Goal: Communication & Community: Participate in discussion

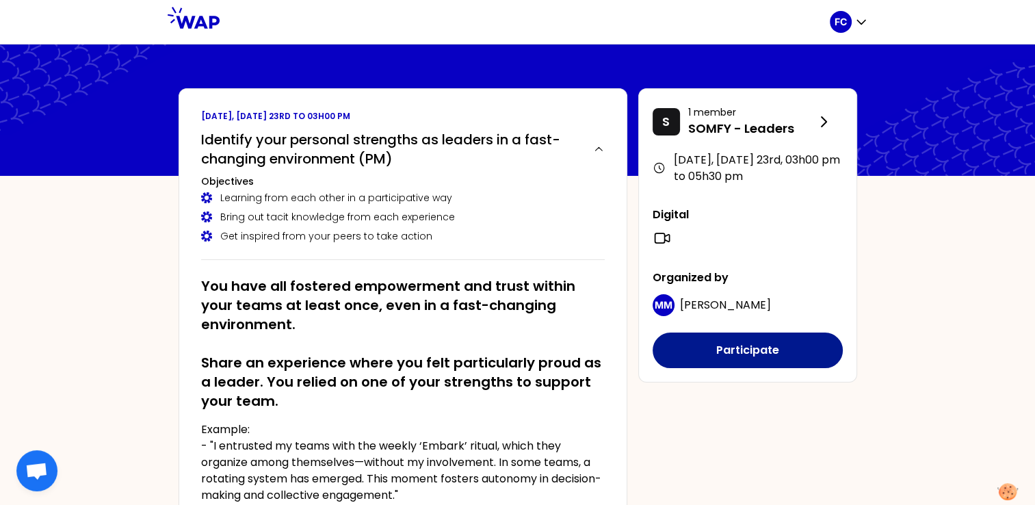
click at [775, 347] on button "Participate" at bounding box center [748, 351] width 190 height 36
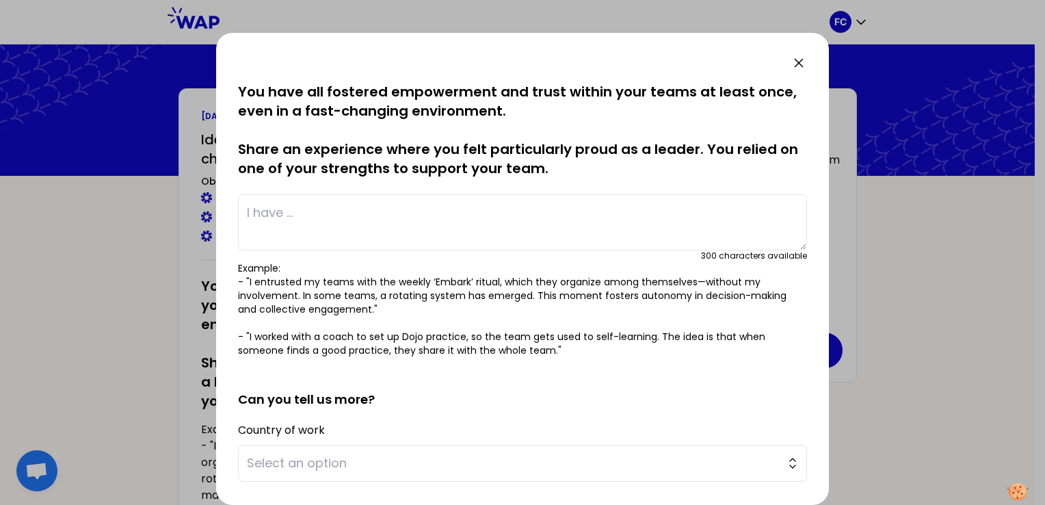
click at [285, 215] on textarea at bounding box center [522, 222] width 569 height 56
click at [304, 215] on textarea at bounding box center [522, 222] width 569 height 56
click at [320, 213] on textarea "I have" at bounding box center [522, 222] width 569 height 56
type textarea "I"
click at [307, 463] on span "Select an option" at bounding box center [513, 463] width 532 height 19
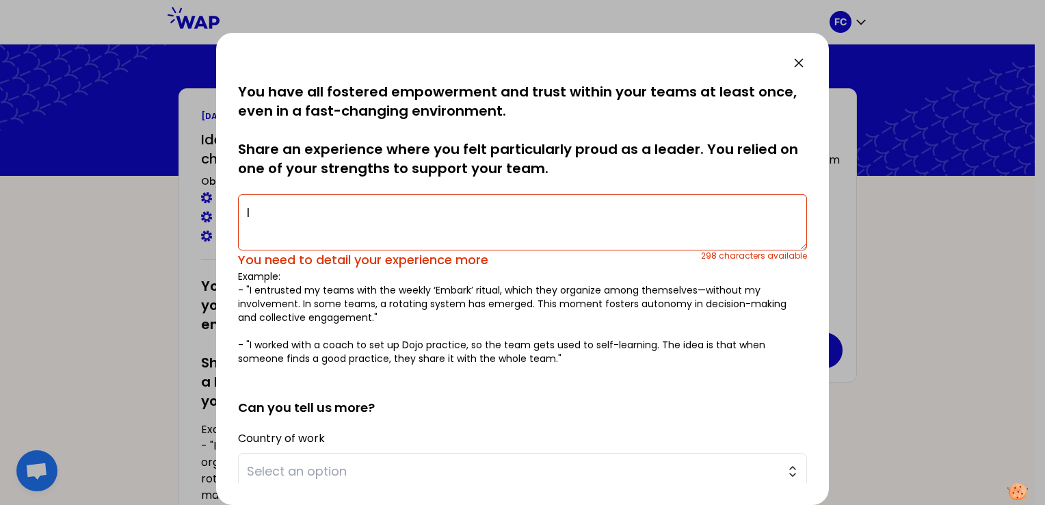
click at [273, 205] on textarea "I" at bounding box center [522, 222] width 569 height 56
type textarea "I"
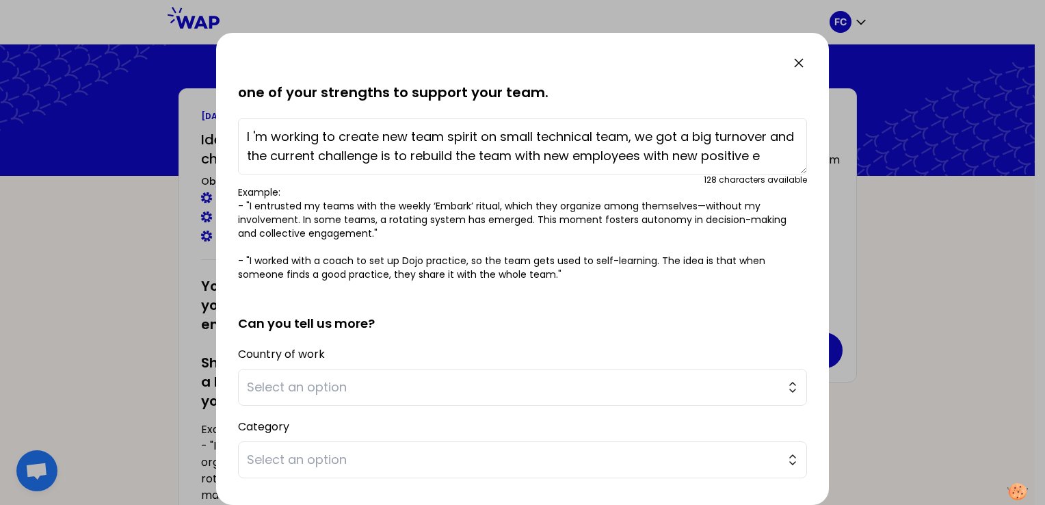
scroll to position [10, 0]
click at [324, 163] on textarea "I 'm working to create new team spirit on small technical team, we got a big tu…" at bounding box center [522, 146] width 569 height 56
click at [350, 168] on textarea "I 'm working to create new team spirit on small technical team, we got a big tu…" at bounding box center [522, 146] width 569 height 56
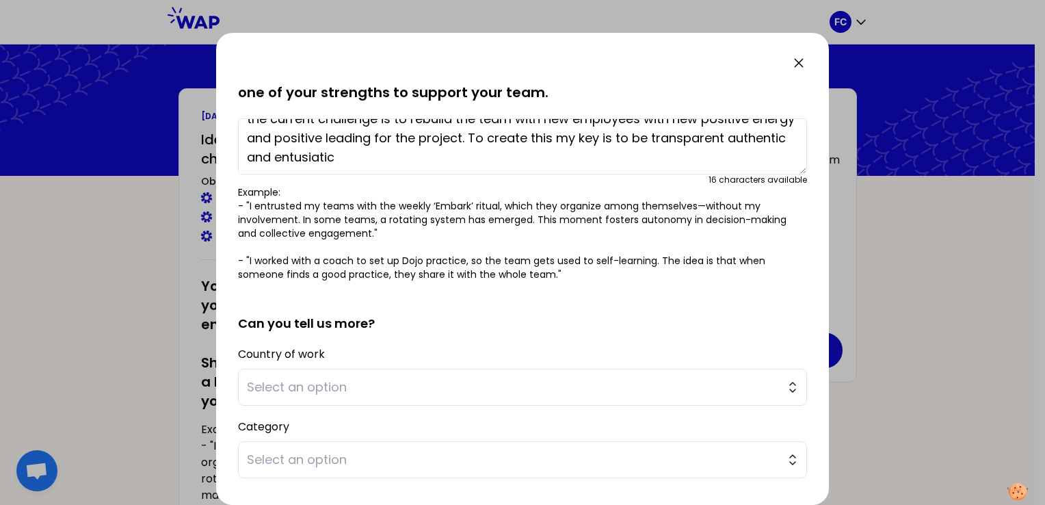
scroll to position [0, 0]
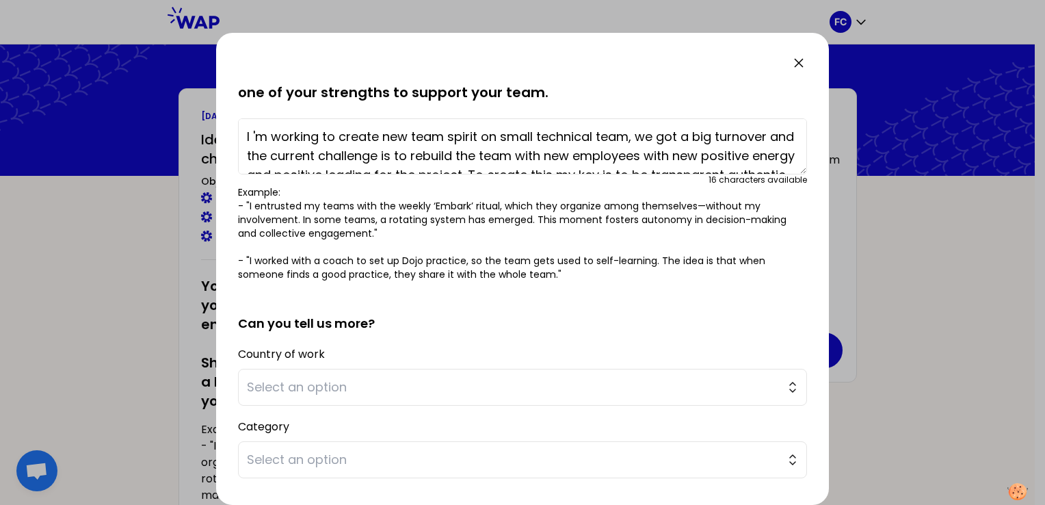
drag, startPoint x: 471, startPoint y: 167, endPoint x: 172, endPoint y: 110, distance: 303.7
click at [172, 110] on div "saved You have all fostered empowerment and trust within your teams at least on…" at bounding box center [522, 252] width 1045 height 505
paste textarea "'m working on creating a new team spirit within a small technical team. We've h…"
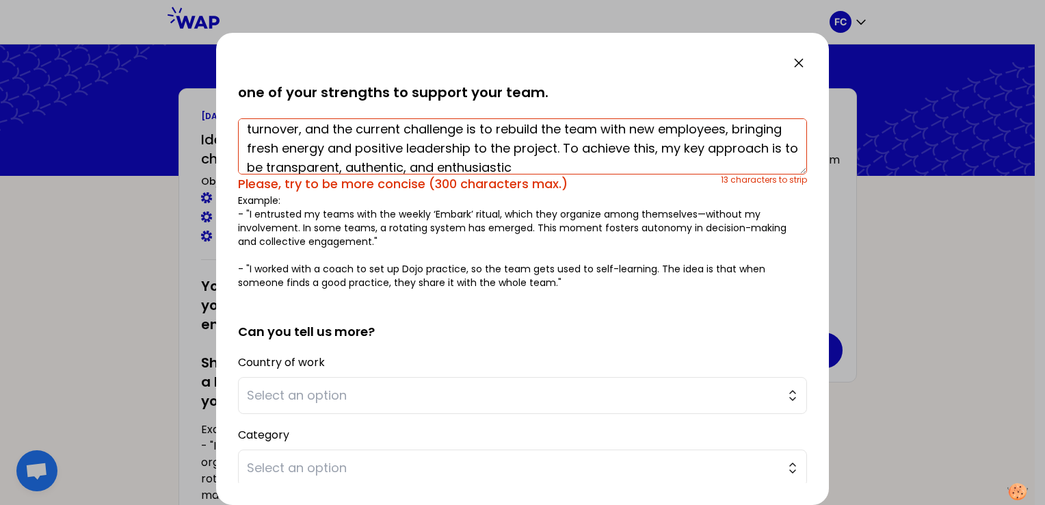
scroll to position [38, 0]
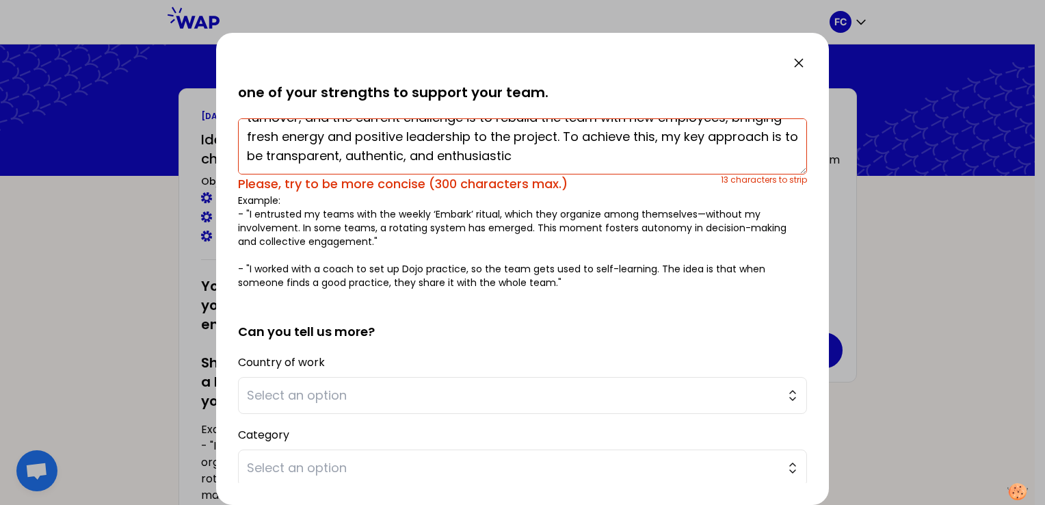
click at [610, 138] on textarea "I'm working on creating a new team spirit within a small technical team. We've …" at bounding box center [522, 146] width 569 height 56
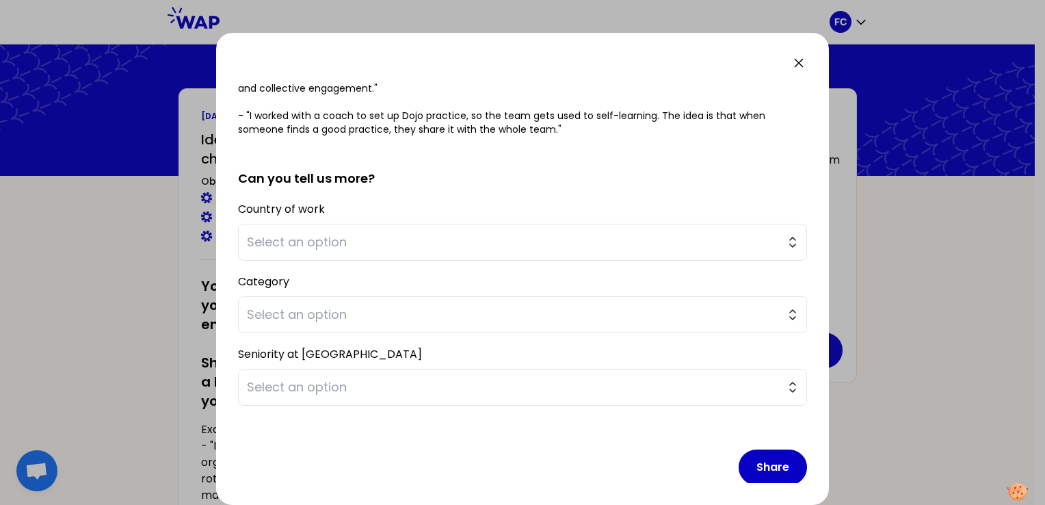
scroll to position [232, 0]
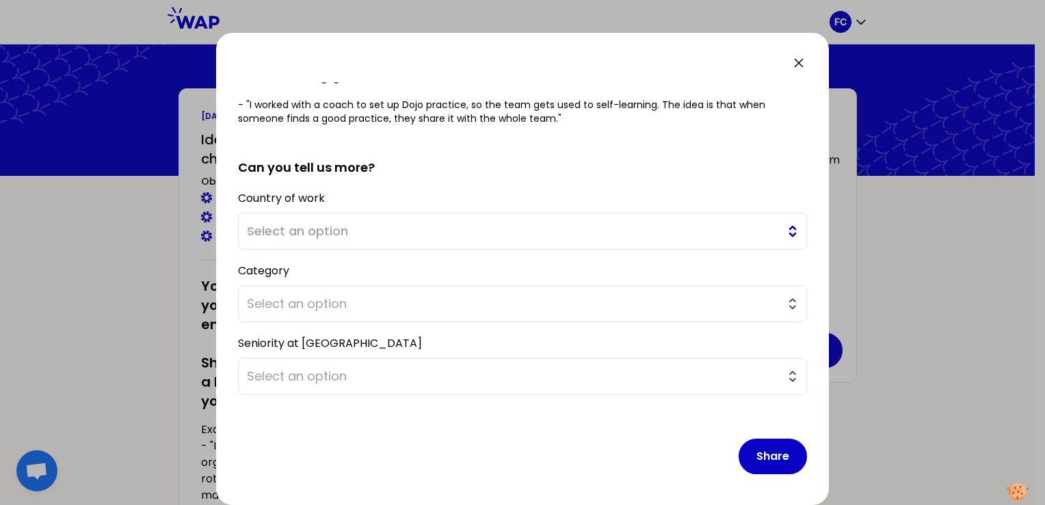
type textarea "I'm working on creating a new team spirit within a small technical team. We've …"
click at [345, 227] on span "Select an option" at bounding box center [513, 231] width 532 height 19
click at [281, 302] on span "Select an option" at bounding box center [513, 303] width 532 height 19
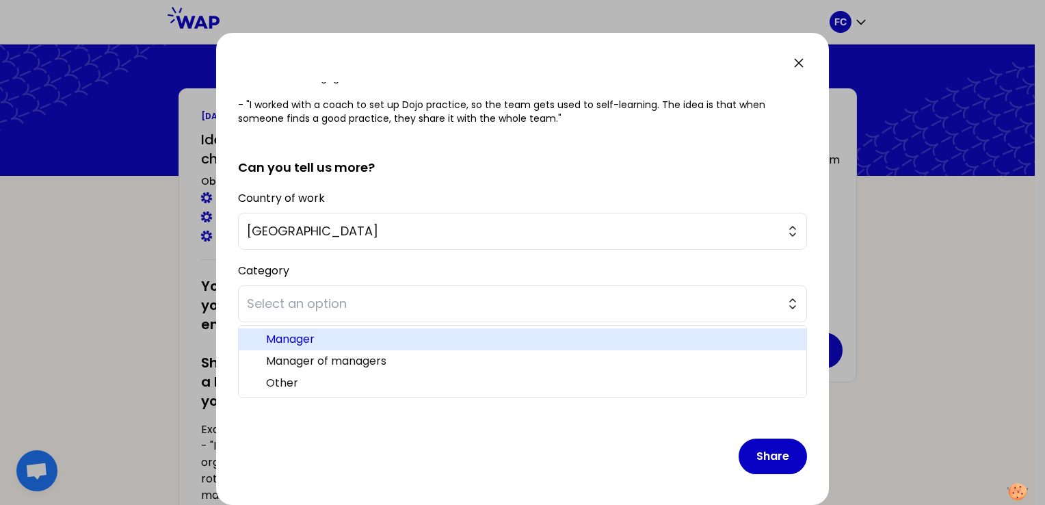
click at [305, 341] on span "Manager" at bounding box center [531, 339] width 530 height 16
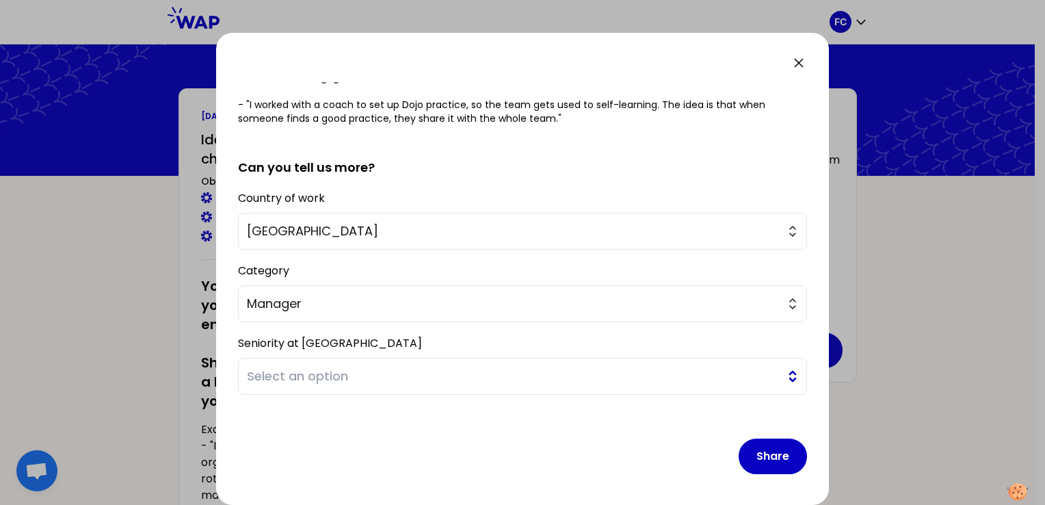
click at [291, 378] on span "Select an option" at bounding box center [513, 376] width 532 height 19
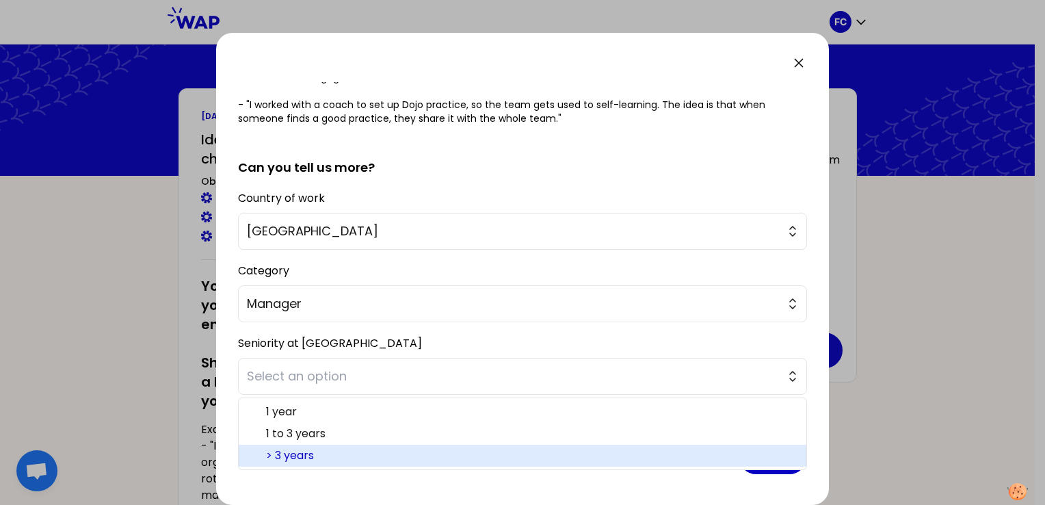
click at [297, 458] on span "> 3 years" at bounding box center [531, 455] width 530 height 16
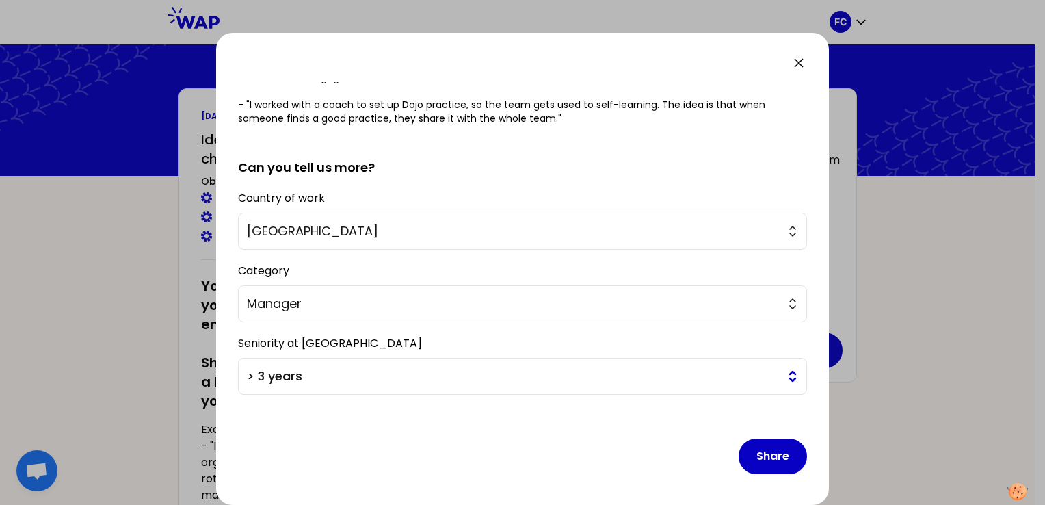
click at [424, 381] on span "> 3 years" at bounding box center [513, 376] width 532 height 19
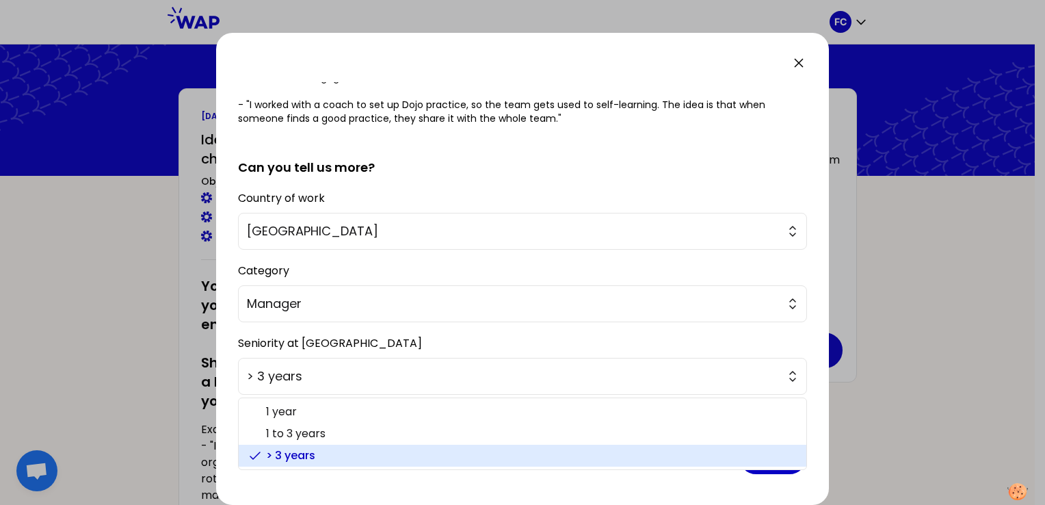
click at [370, 464] on li "> 3 years" at bounding box center [523, 456] width 568 height 22
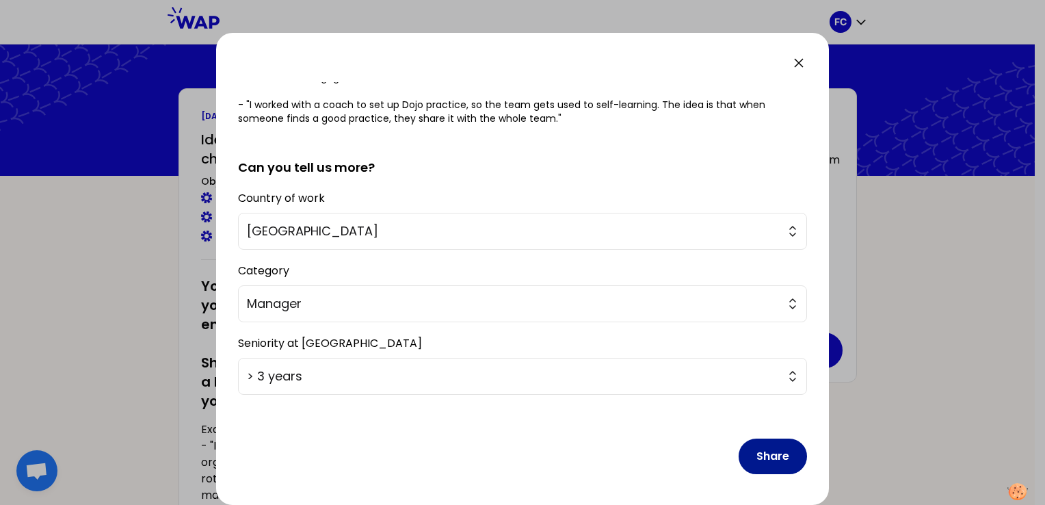
click at [777, 455] on button "Share" at bounding box center [773, 457] width 68 height 36
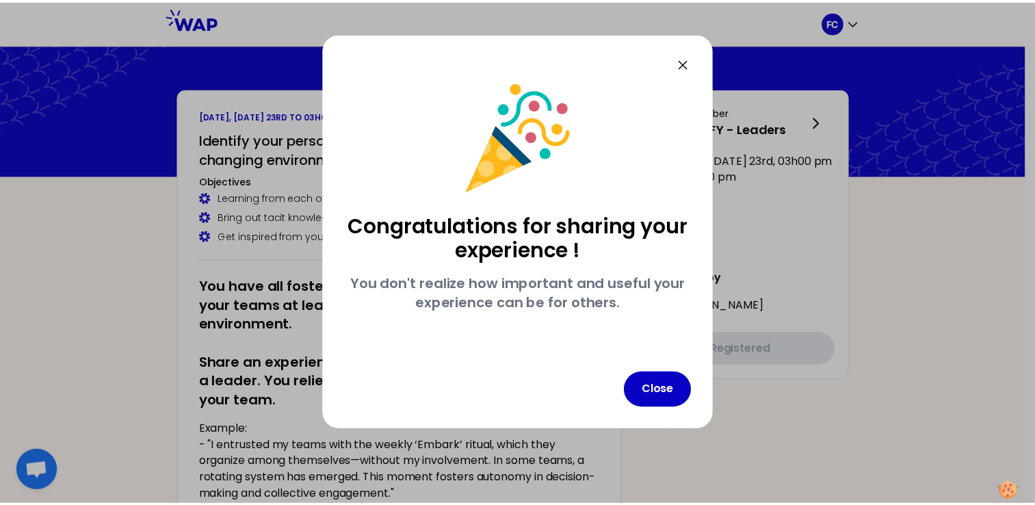
scroll to position [0, 0]
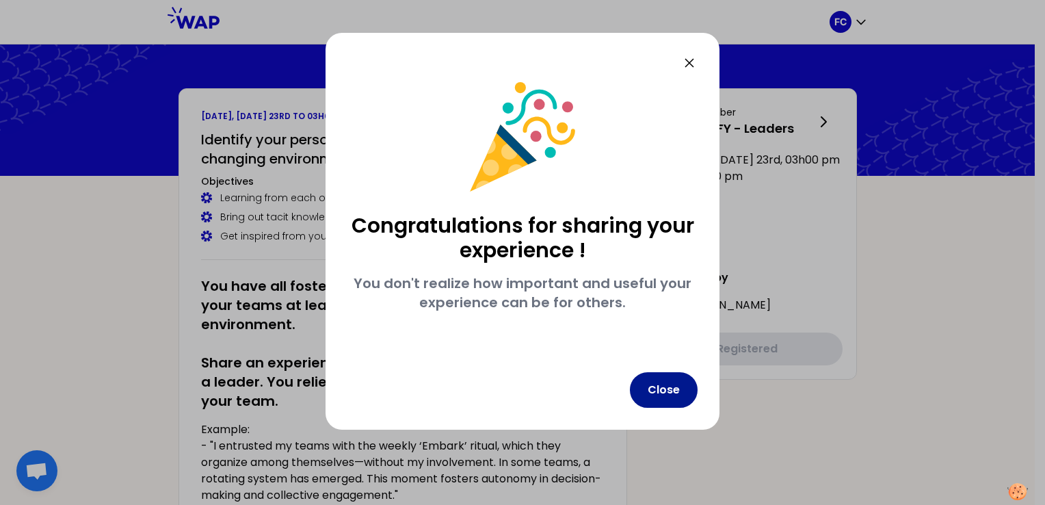
click at [658, 390] on button "Close" at bounding box center [664, 390] width 68 height 36
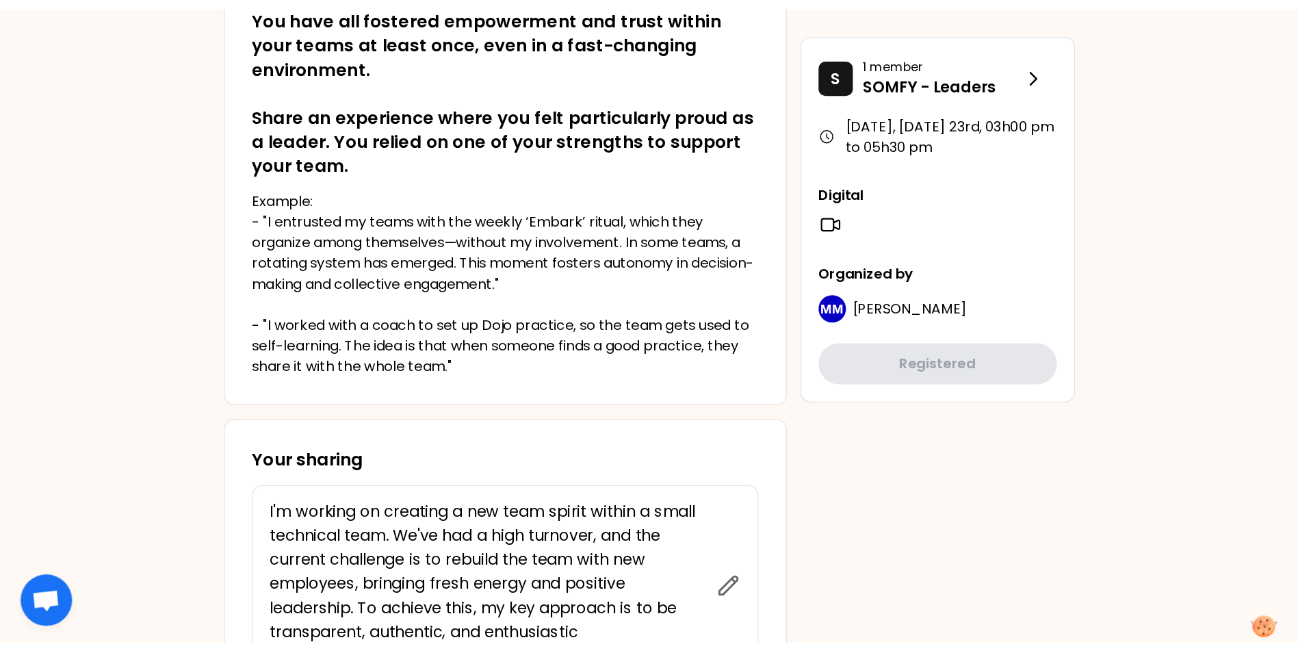
scroll to position [274, 0]
